Goal: Task Accomplishment & Management: Check status

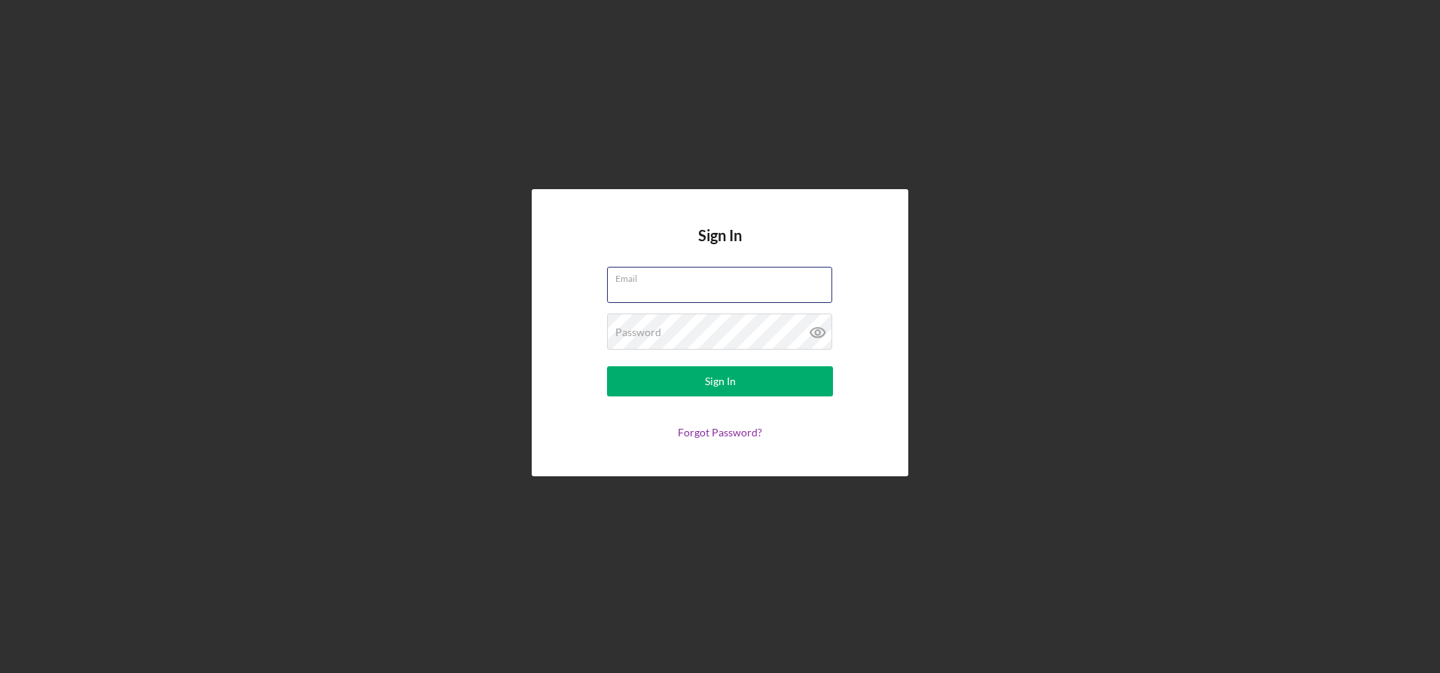
type input "[PERSON_NAME][EMAIL_ADDRESS][DOMAIN_NAME]"
click at [739, 392] on button "Sign In" at bounding box center [720, 381] width 226 height 30
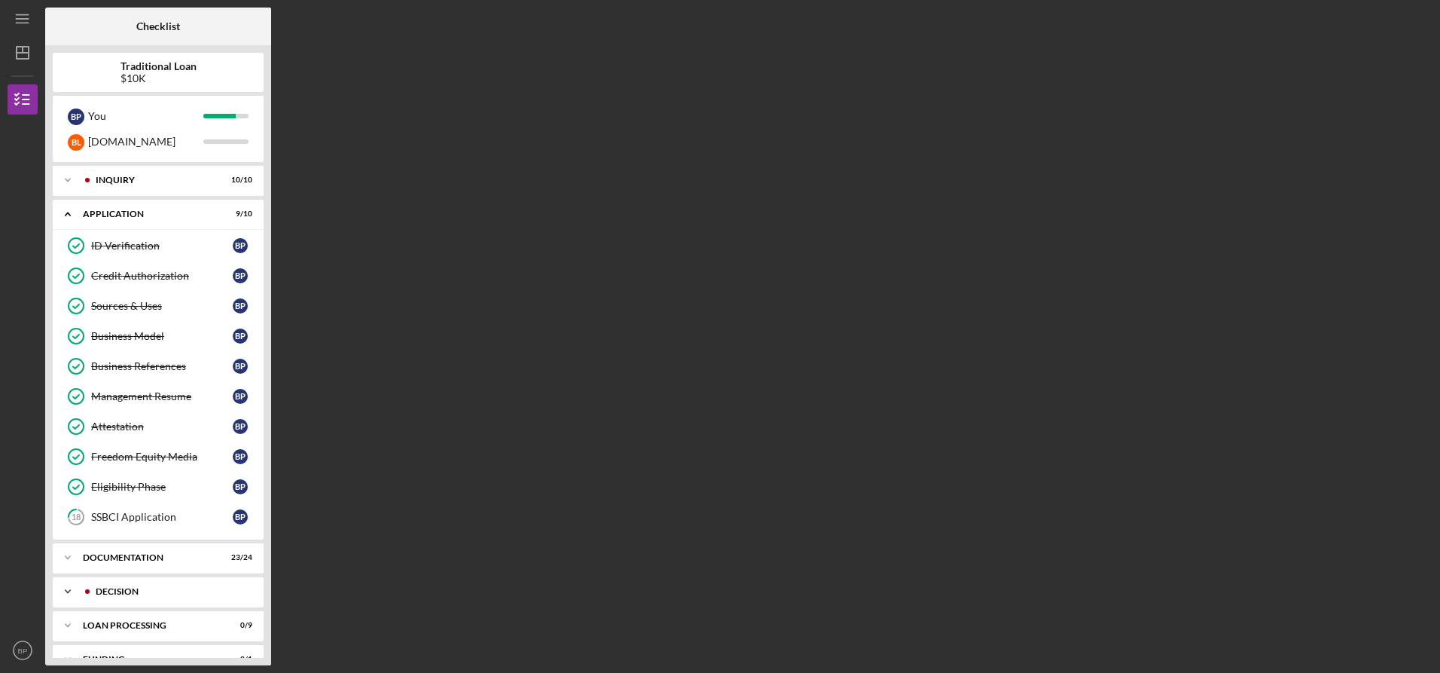
click at [161, 588] on div "Decision" at bounding box center [170, 591] width 149 height 9
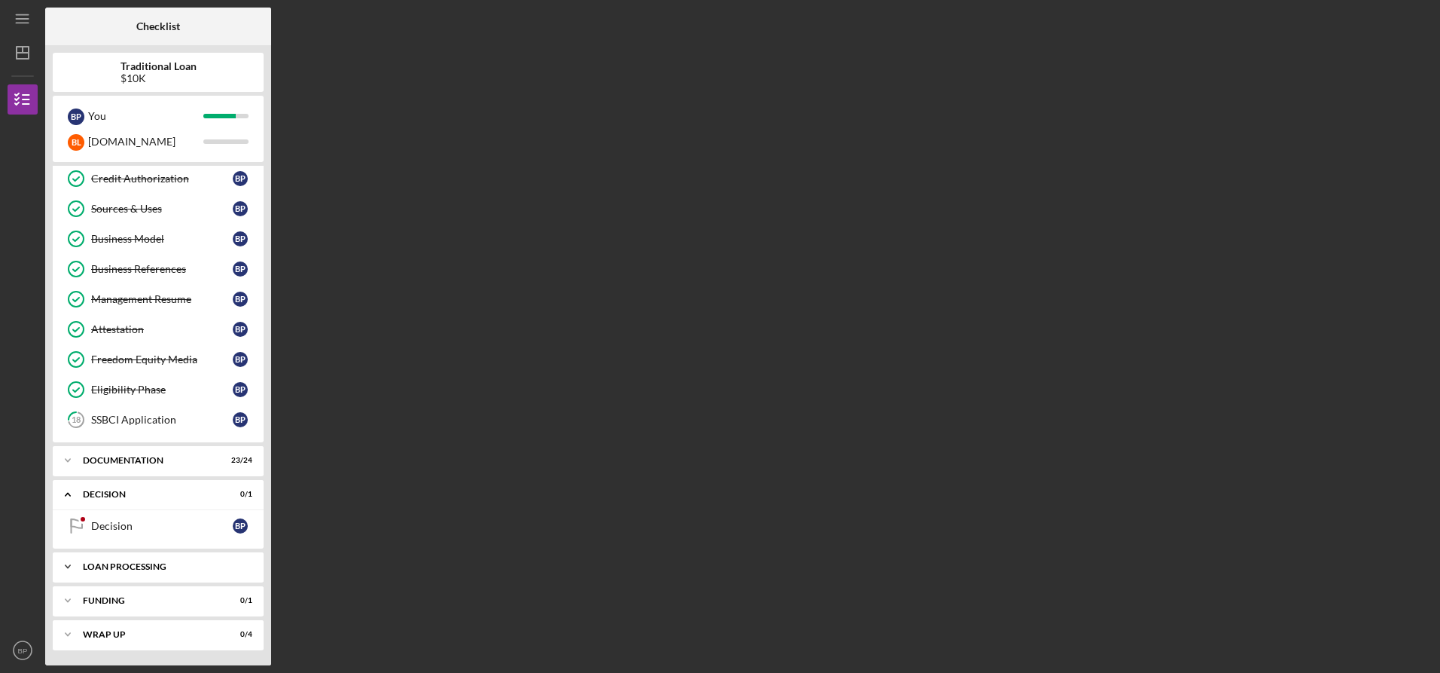
scroll to position [97, 0]
click at [157, 529] on div "Decision" at bounding box center [162, 526] width 142 height 12
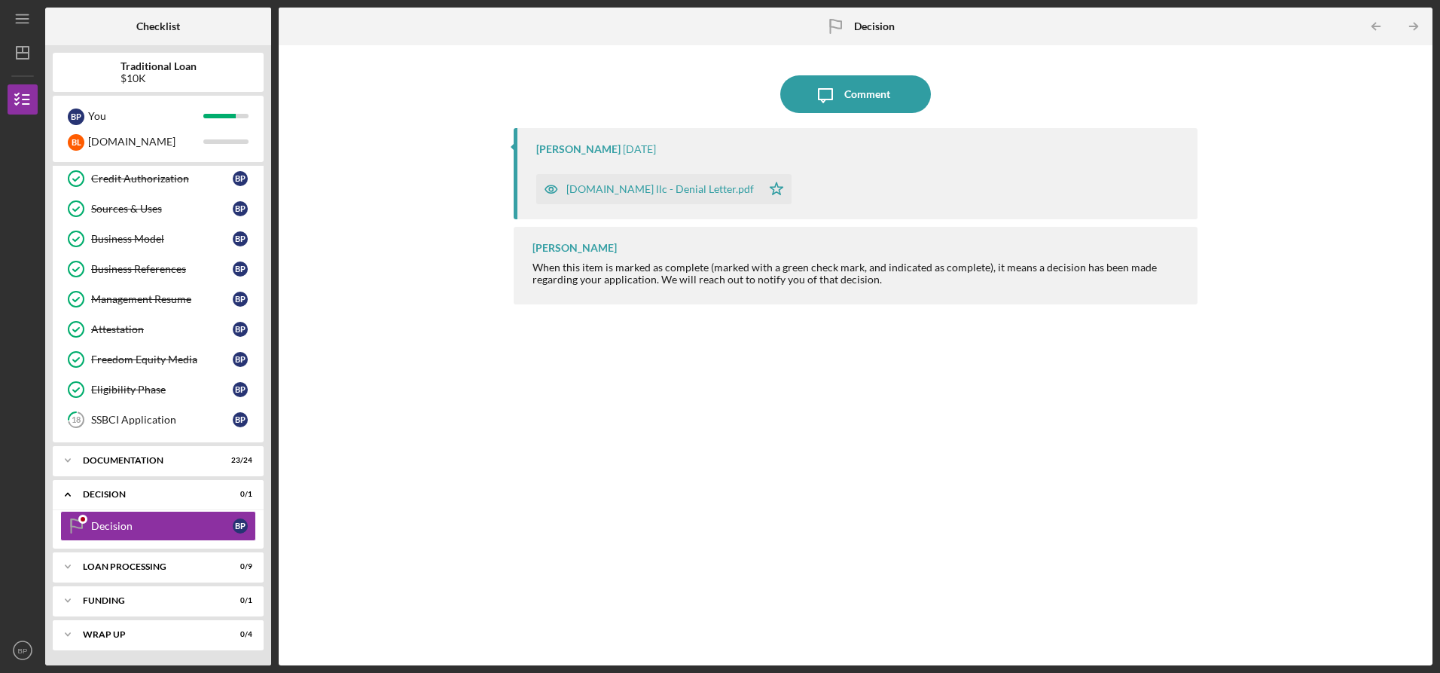
click at [661, 191] on div "[DOMAIN_NAME] llc - Denial Letter.pdf" at bounding box center [660, 189] width 188 height 12
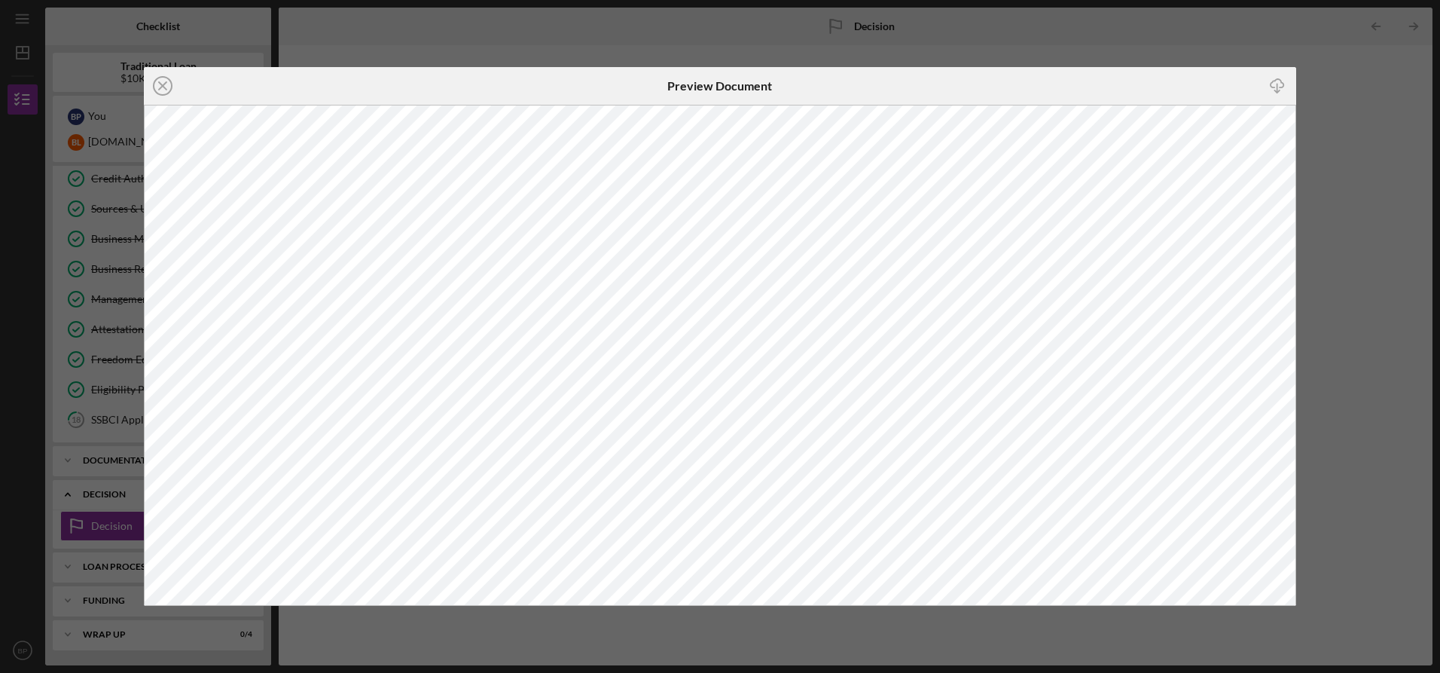
click at [1356, 142] on div "Icon/Close Preview Document Icon/Download" at bounding box center [720, 336] width 1440 height 673
